Goal: Communication & Community: Participate in discussion

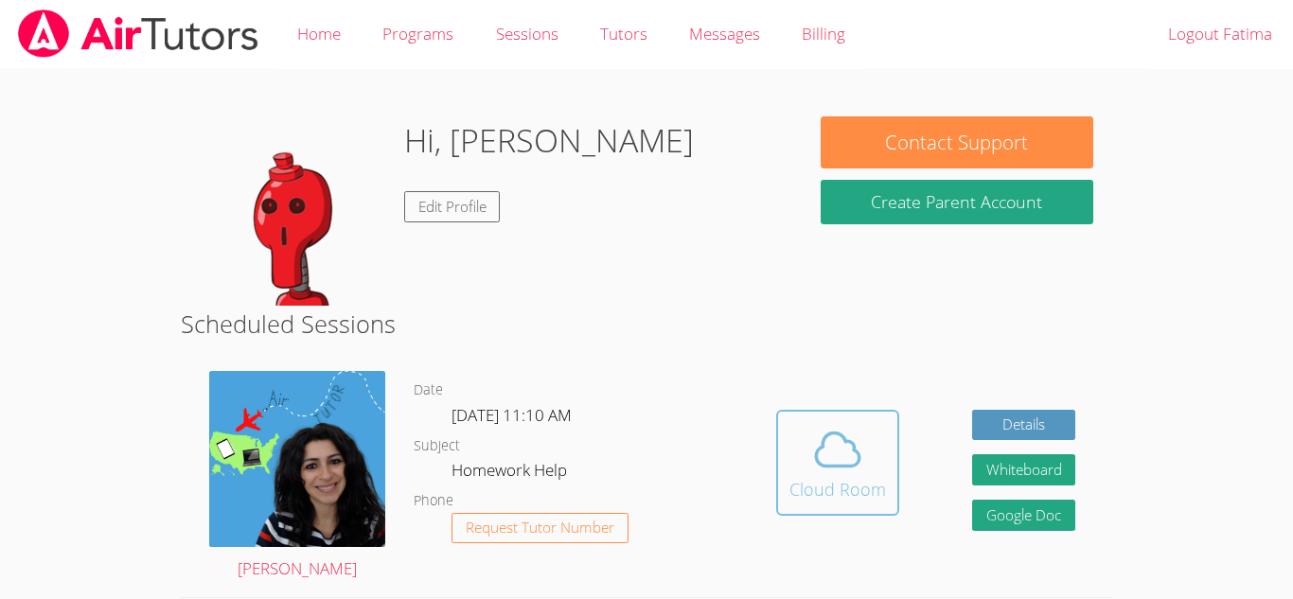
click at [840, 487] on div "Cloud Room" at bounding box center [838, 489] width 97 height 27
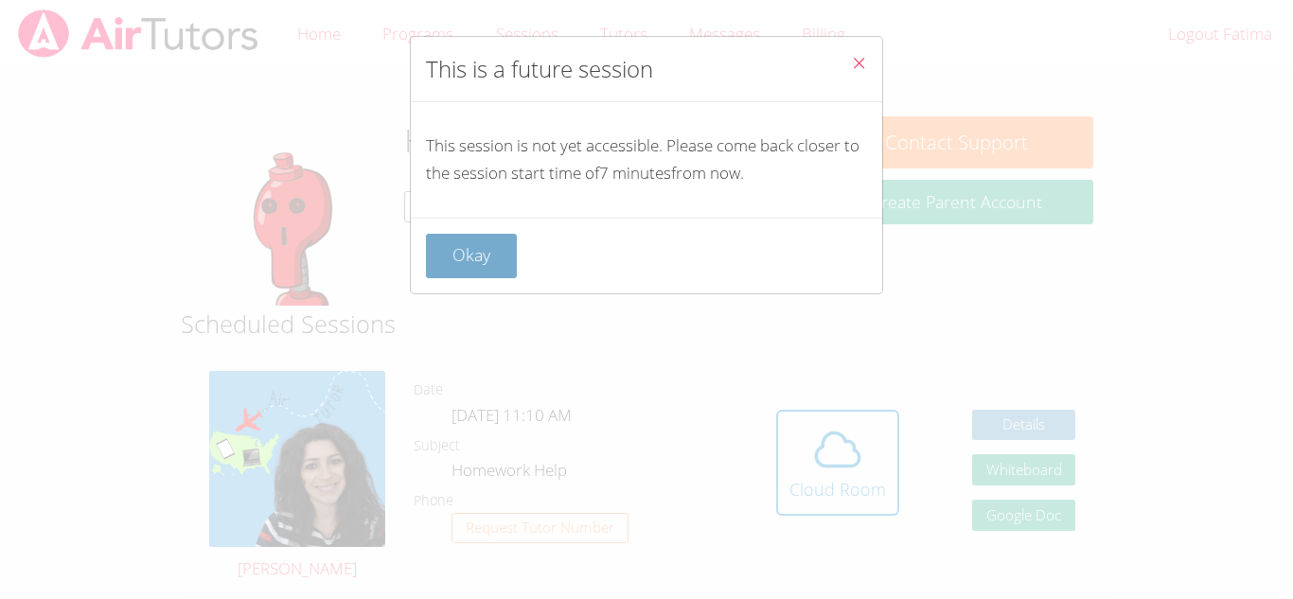
click at [478, 260] on button "Okay" at bounding box center [471, 256] width 91 height 45
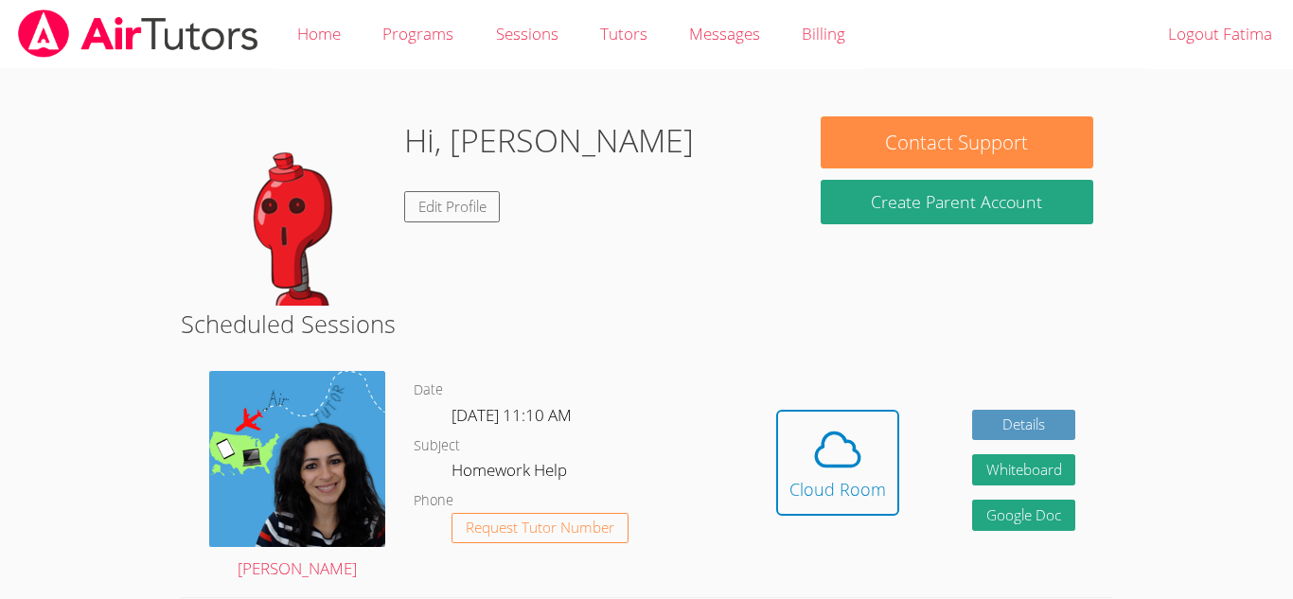
click at [1166, 347] on body "Home Programs Sessions Tutors Messages Billing Logout Fatima Hi, Fatima Edit Pr…" at bounding box center [646, 299] width 1293 height 599
click at [875, 465] on span at bounding box center [838, 449] width 97 height 53
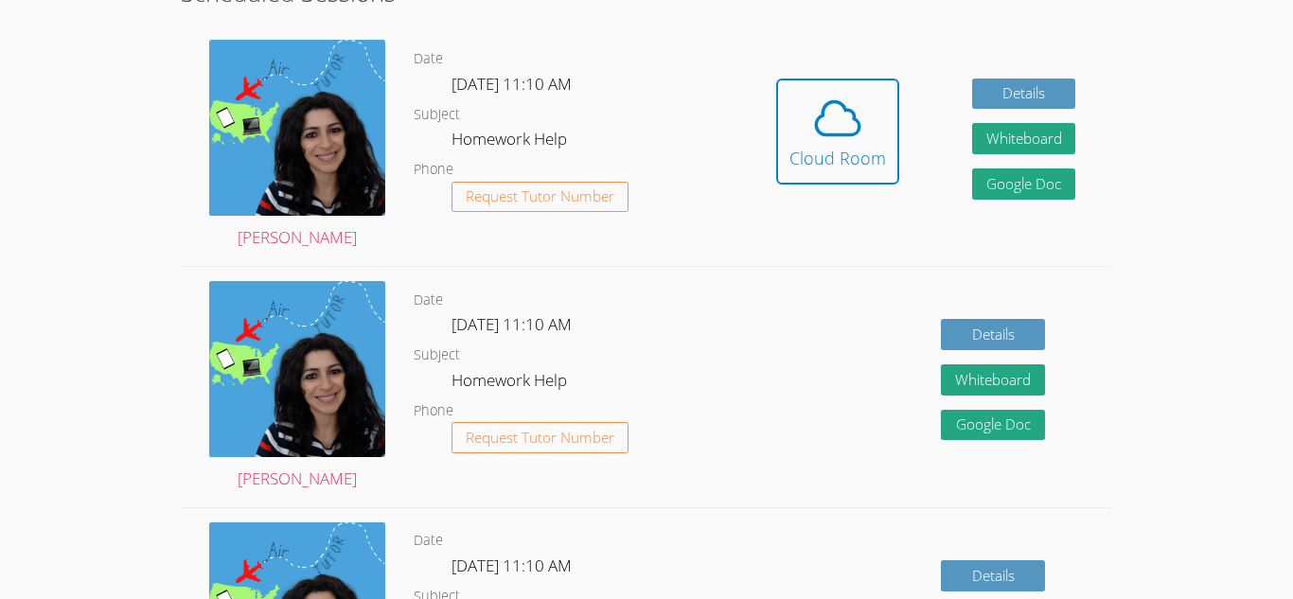
scroll to position [332, 0]
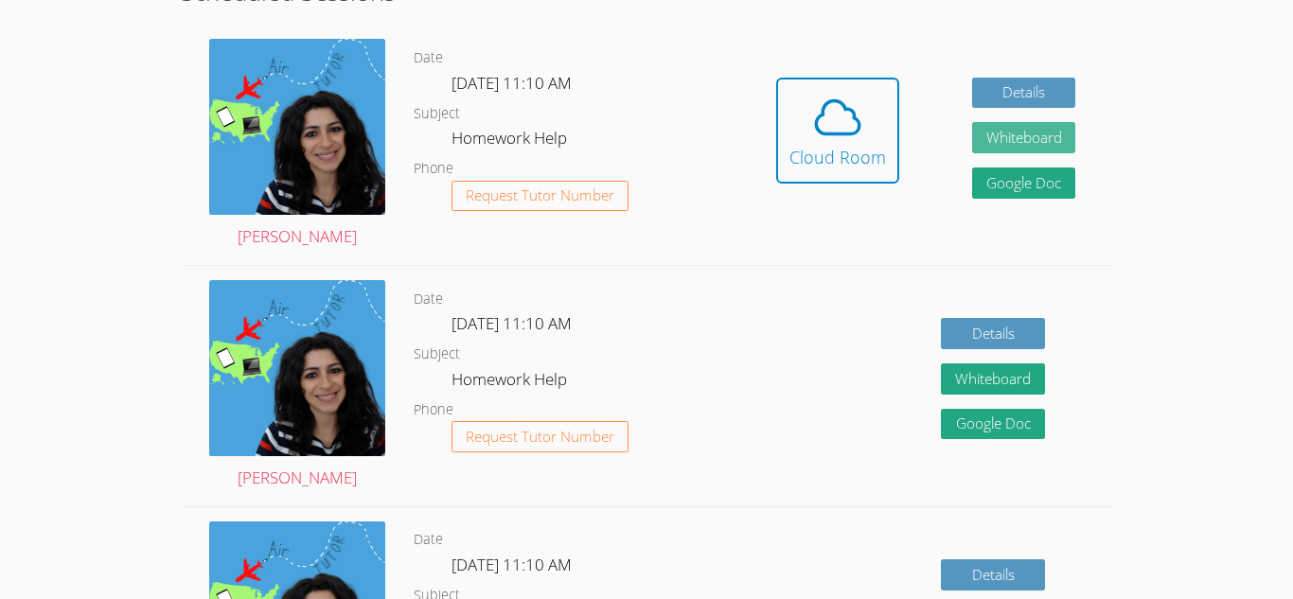
click at [1003, 144] on button "Whiteboard" at bounding box center [1024, 137] width 104 height 31
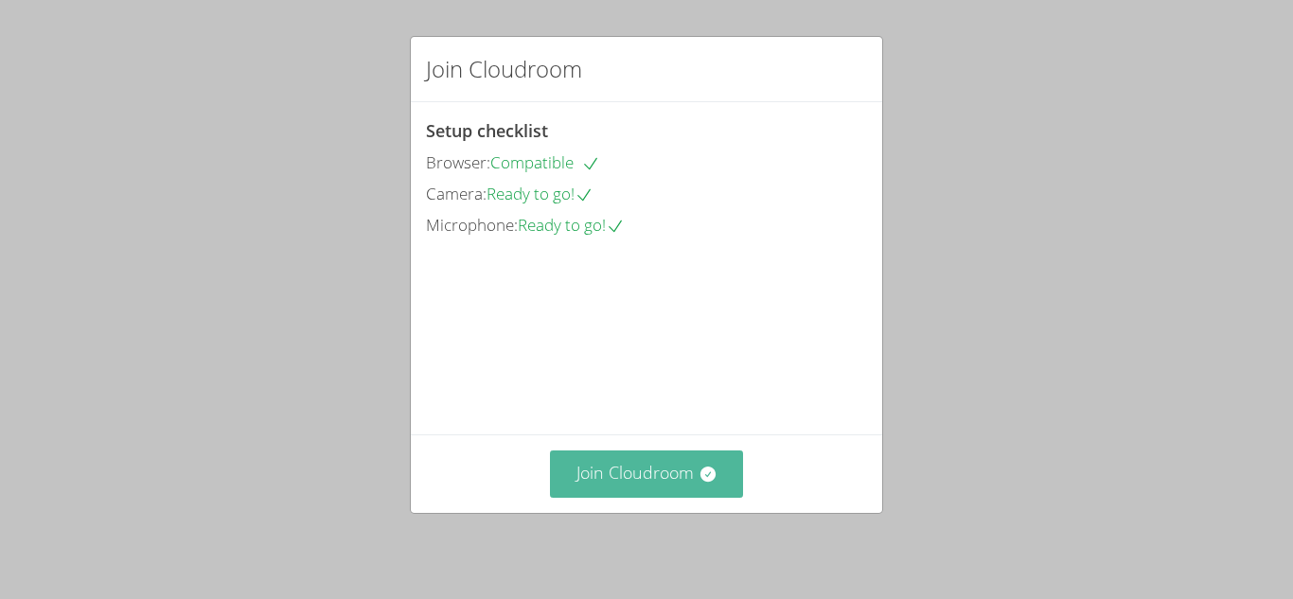
click at [639, 489] on button "Join Cloudroom" at bounding box center [647, 474] width 194 height 46
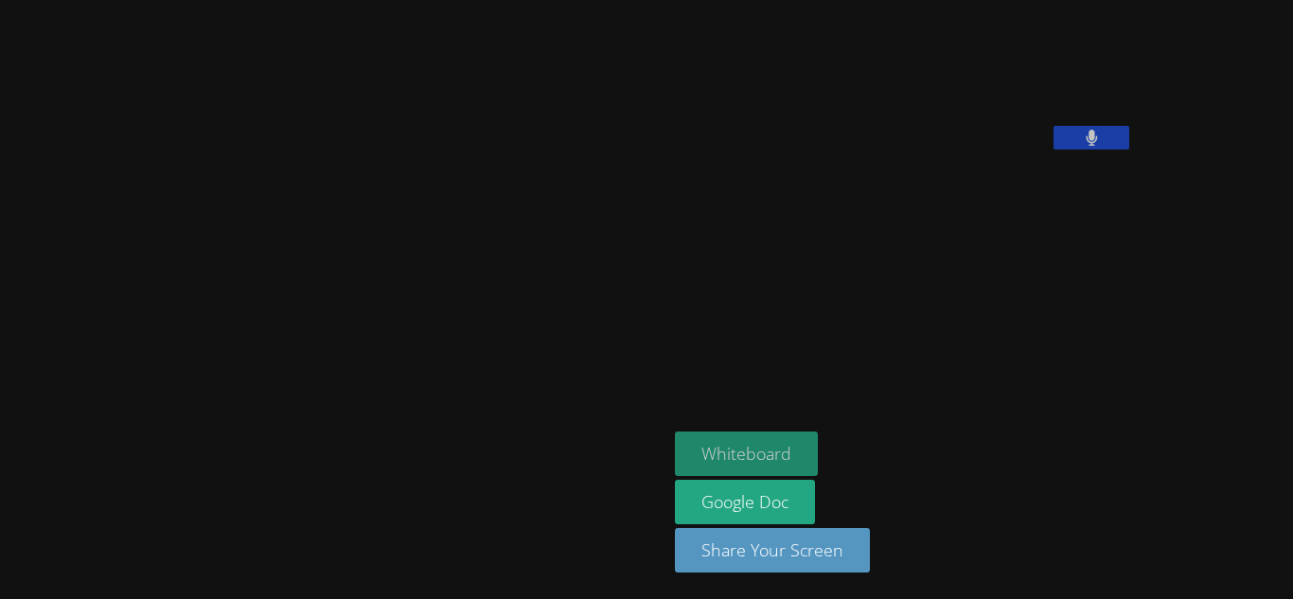
click at [675, 441] on button "Whiteboard" at bounding box center [746, 454] width 143 height 45
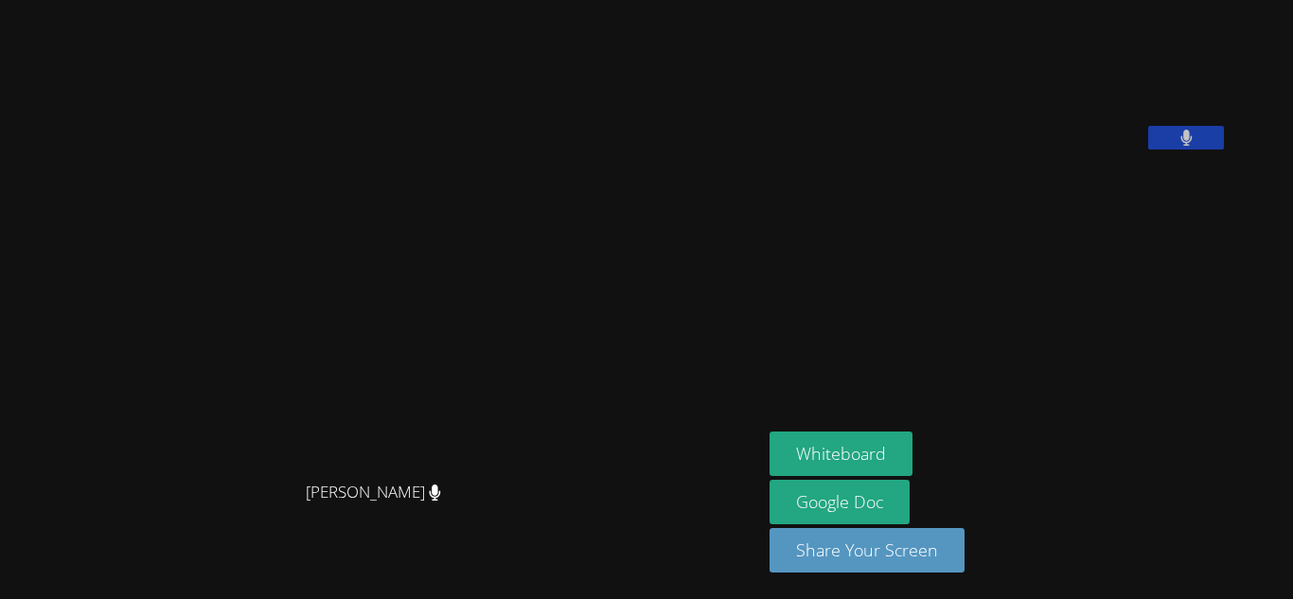
click at [923, 389] on aside "[PERSON_NAME] Whiteboard Google Doc Share Your Screen" at bounding box center [998, 299] width 473 height 599
